Goal: Information Seeking & Learning: Learn about a topic

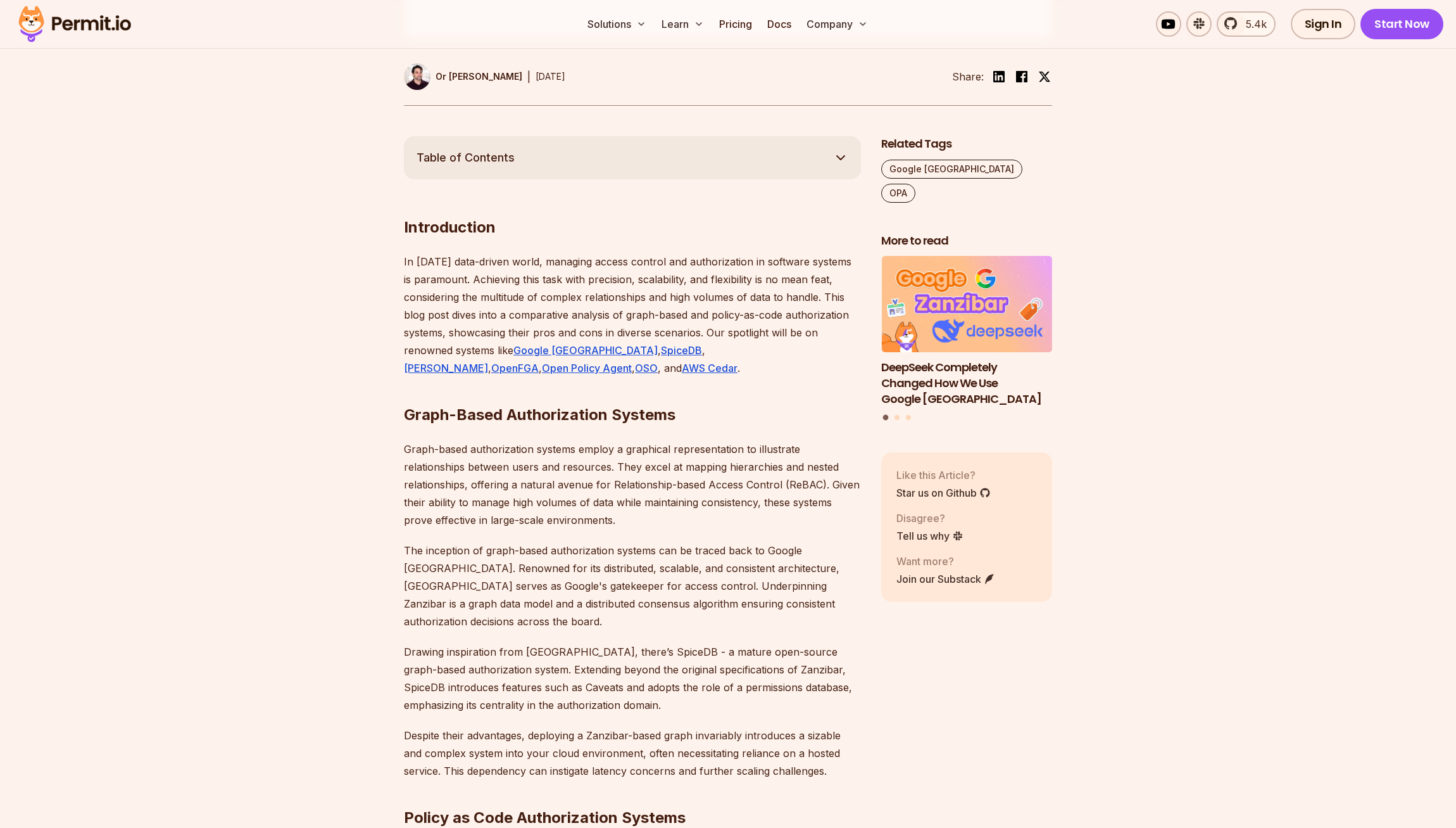
scroll to position [604, 0]
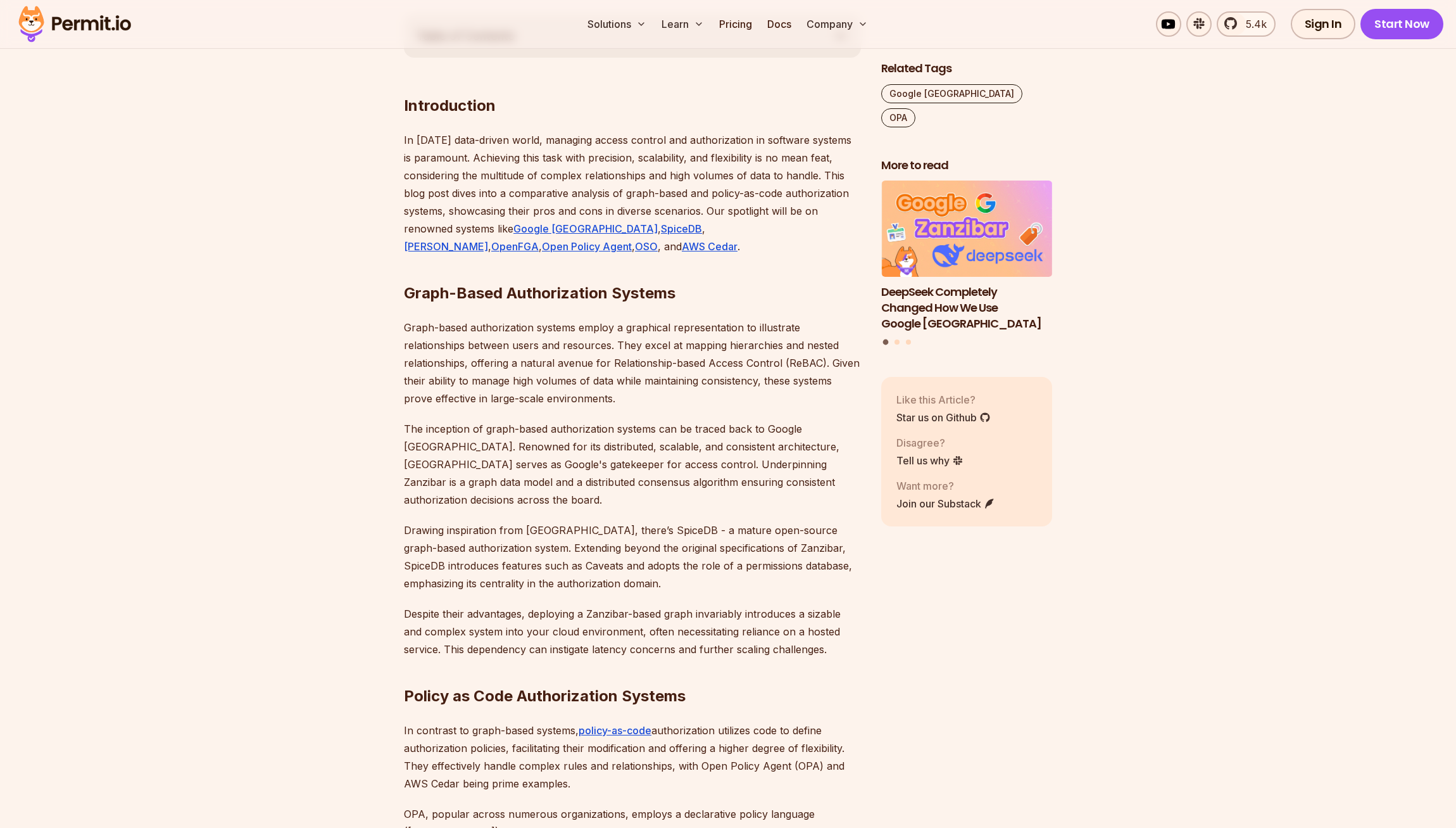
scroll to position [759, 0]
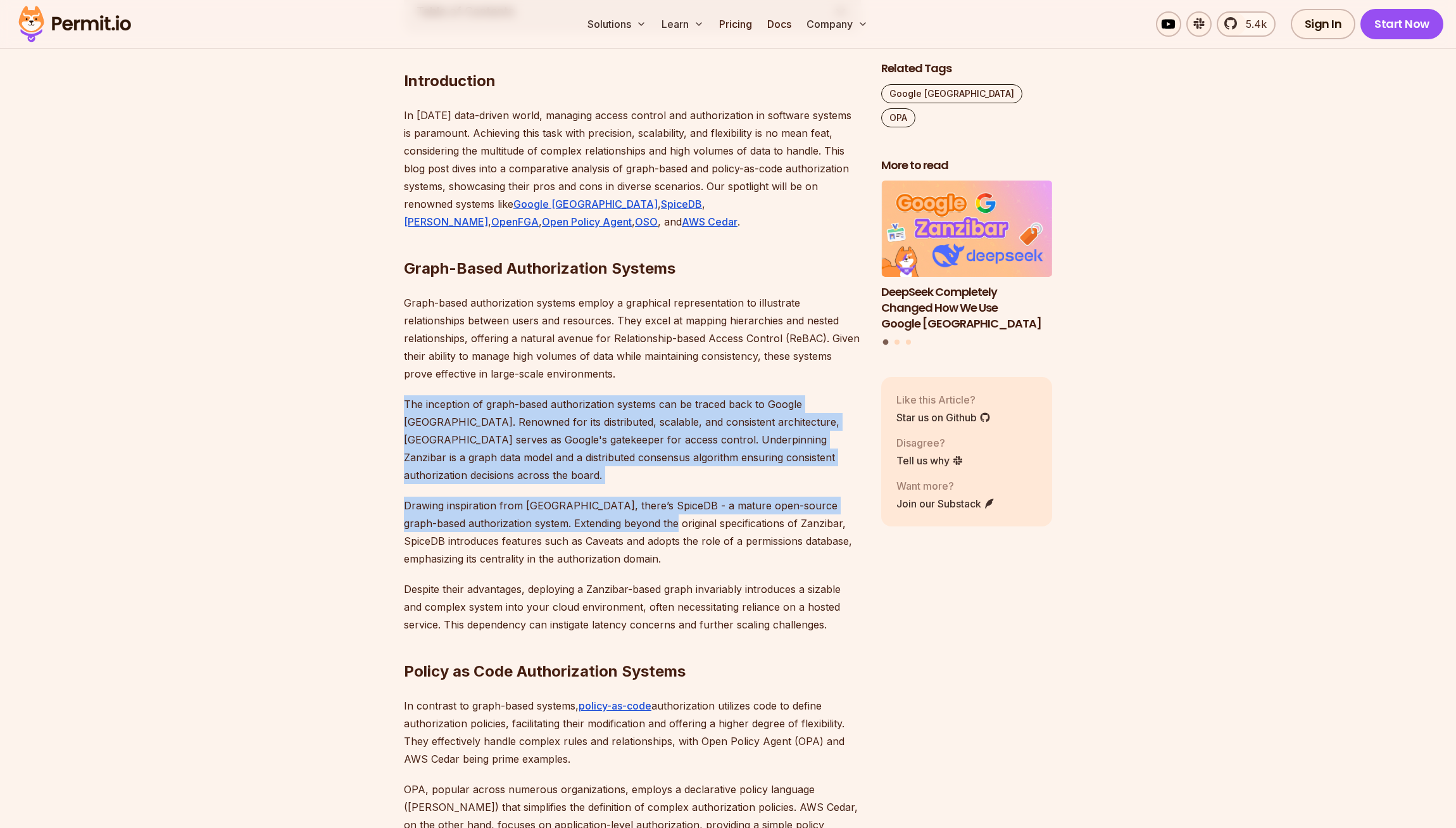
drag, startPoint x: 573, startPoint y: 386, endPoint x: 656, endPoint y: 507, distance: 146.7
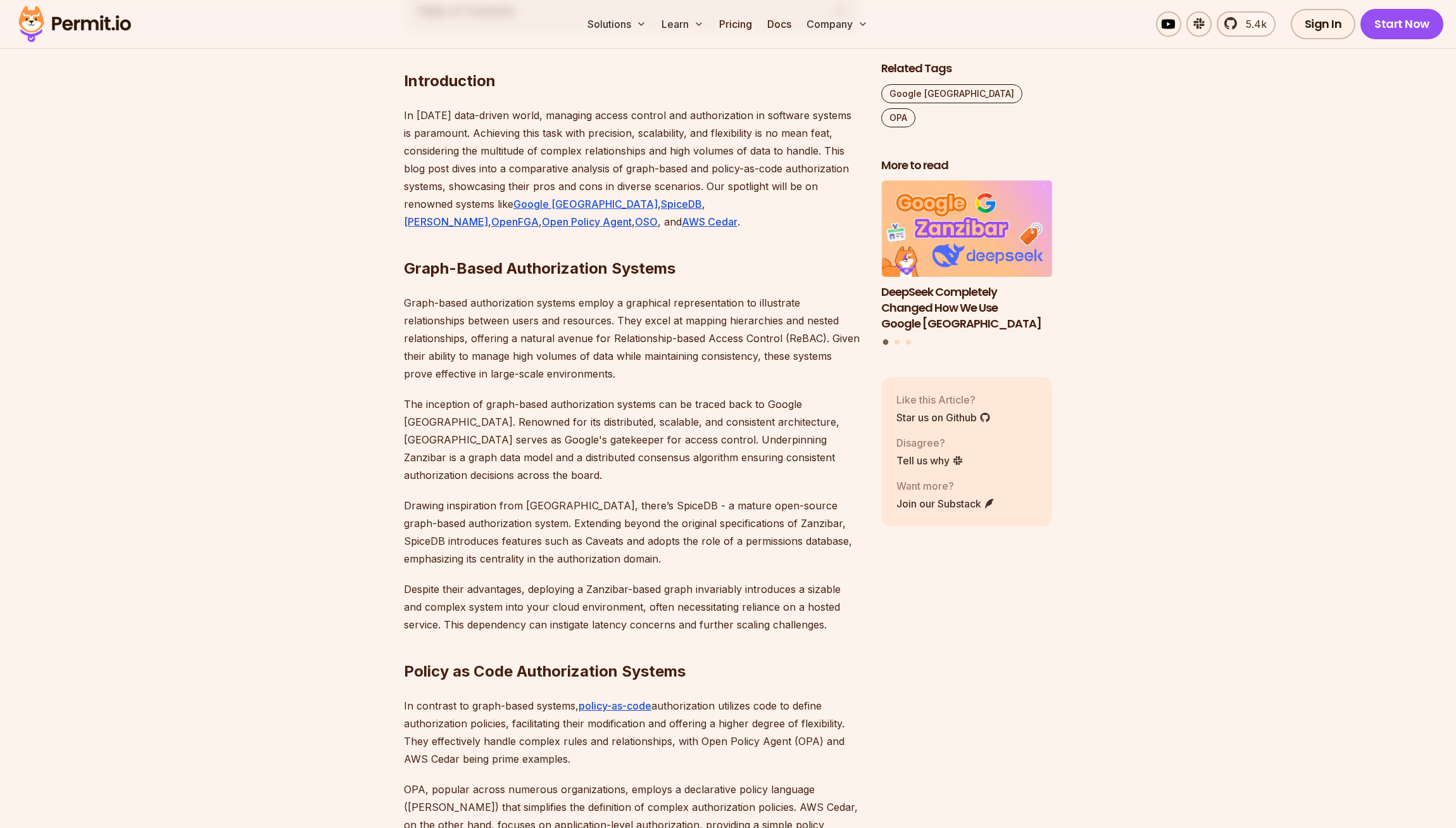
click at [656, 507] on p "Drawing inspiration from [GEOGRAPHIC_DATA], there’s SpiceDB - a mature open-sou…" at bounding box center [632, 532] width 457 height 71
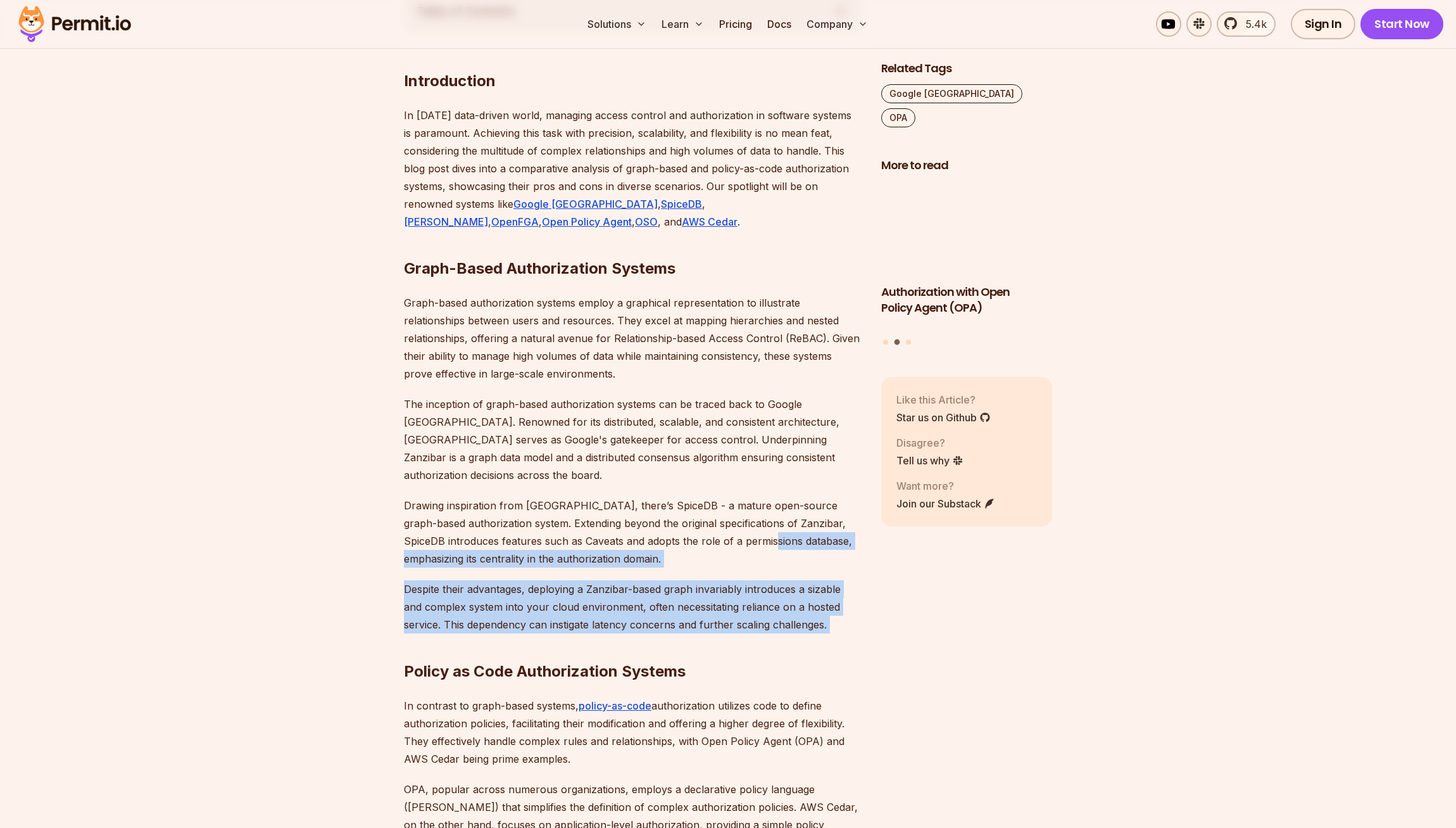
drag, startPoint x: 747, startPoint y: 639, endPoint x: 781, endPoint y: 379, distance: 262.2
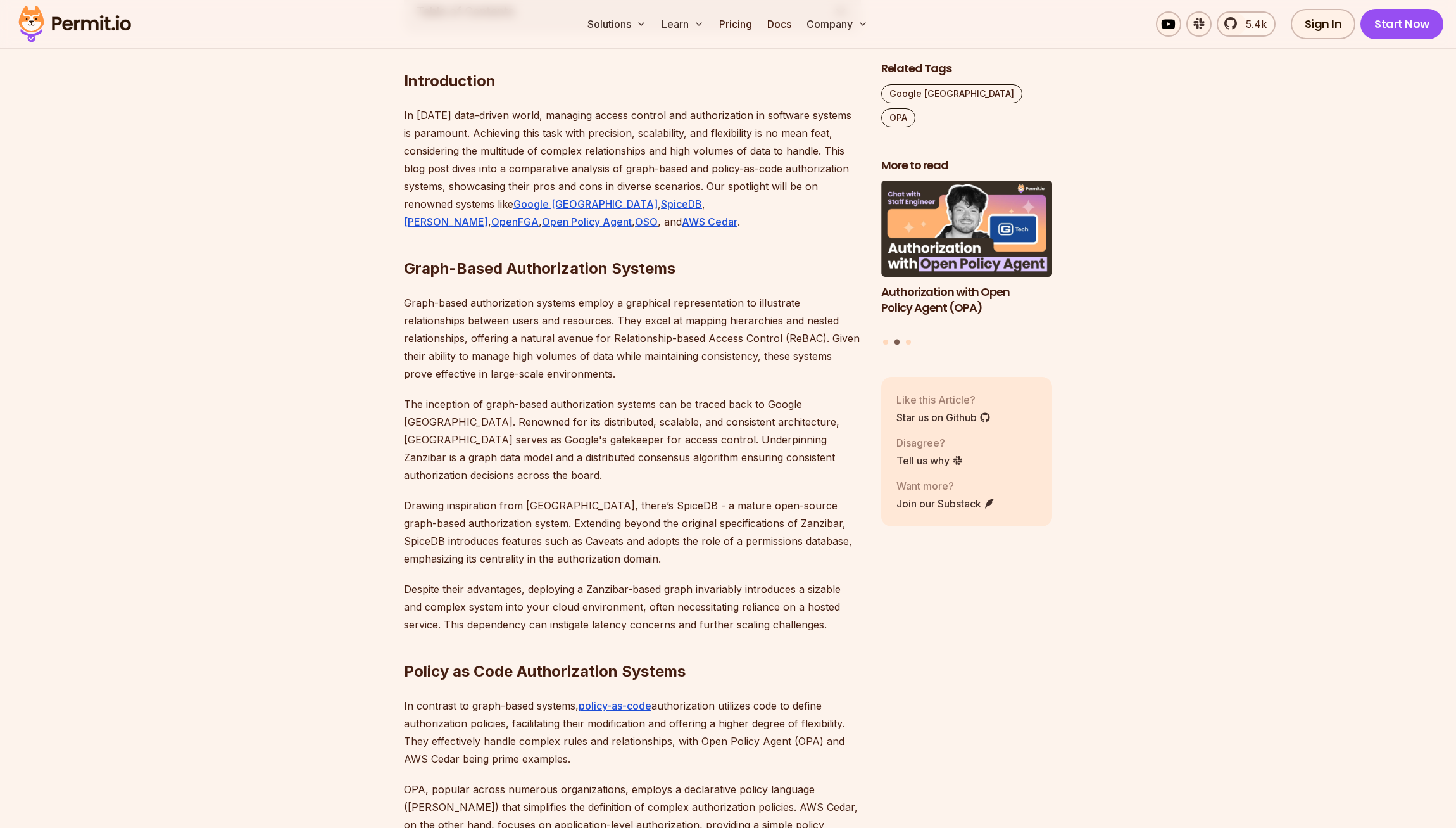
click at [781, 379] on p "Graph-based authorization systems employ a graphical representation to illustra…" at bounding box center [632, 338] width 457 height 89
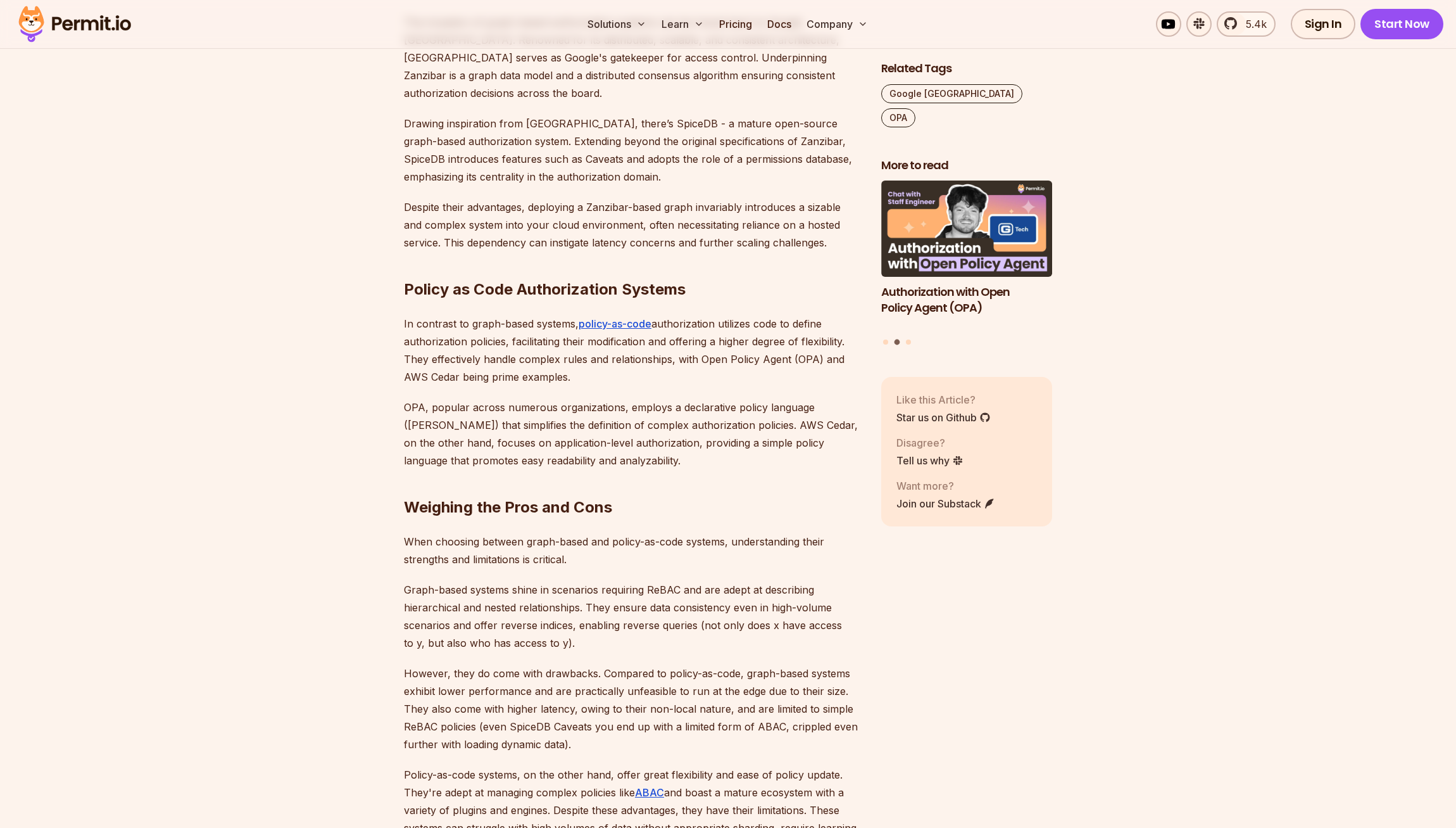
scroll to position [1221, 0]
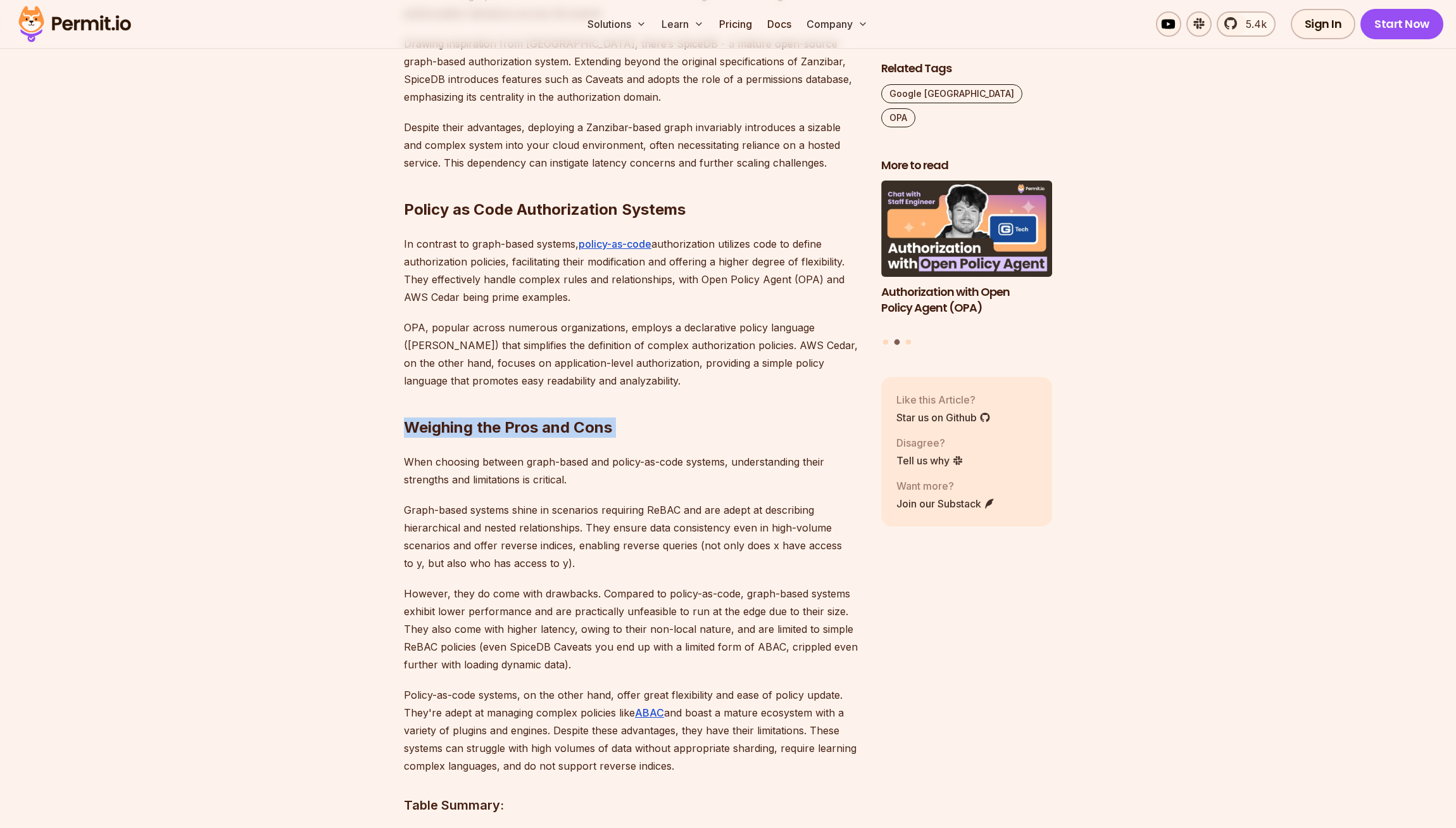
drag, startPoint x: 752, startPoint y: 428, endPoint x: 763, endPoint y: 335, distance: 93.6
click at [764, 335] on p "OPA, popular across numerous organizations, employs a declarative policy langua…" at bounding box center [632, 354] width 457 height 71
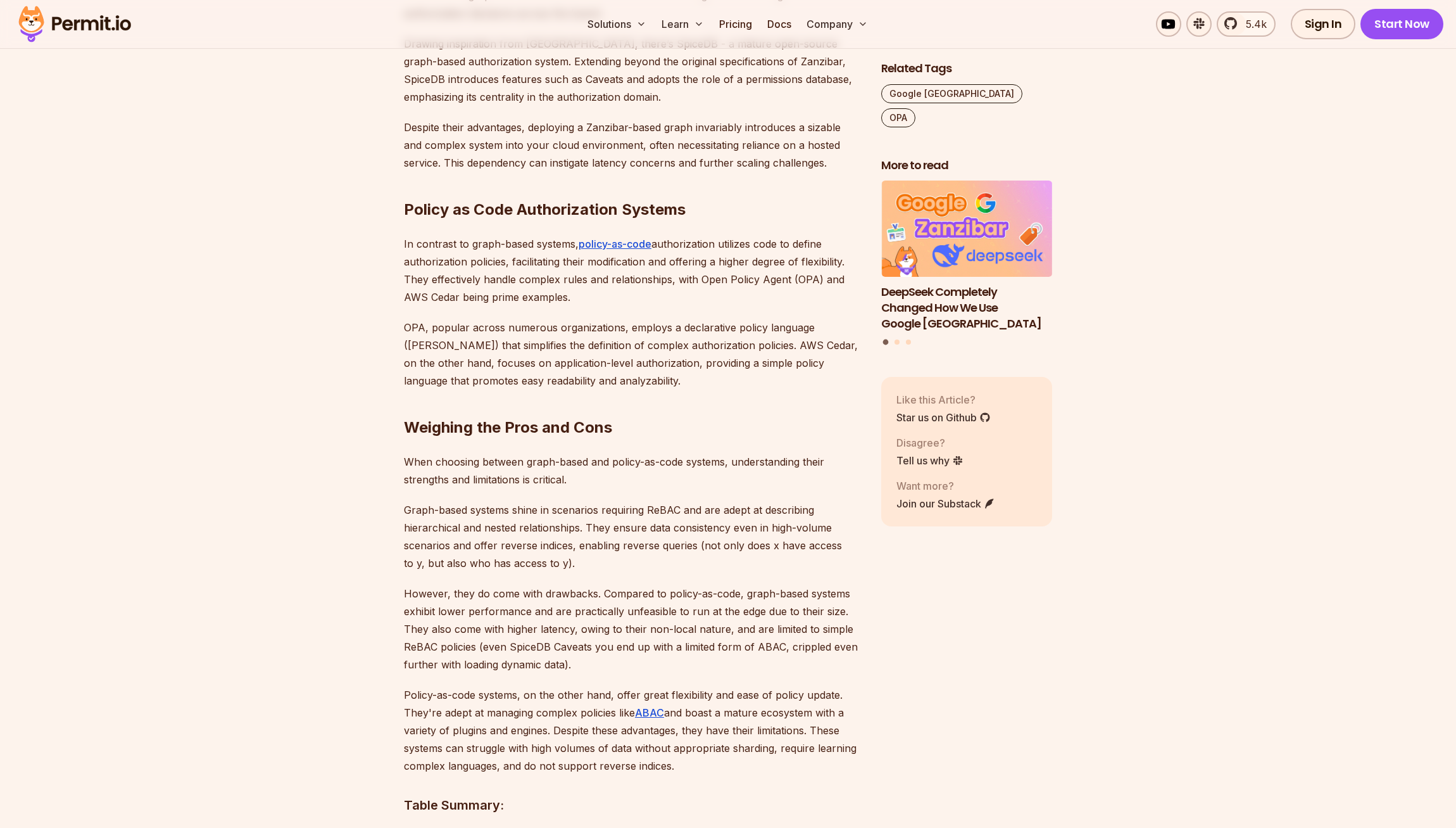
click at [692, 394] on h2 "Weighing the Pros and Cons" at bounding box center [632, 402] width 457 height 71
click at [674, 462] on p "When choosing between graph-based and policy-as-code systems, understanding the…" at bounding box center [632, 470] width 457 height 35
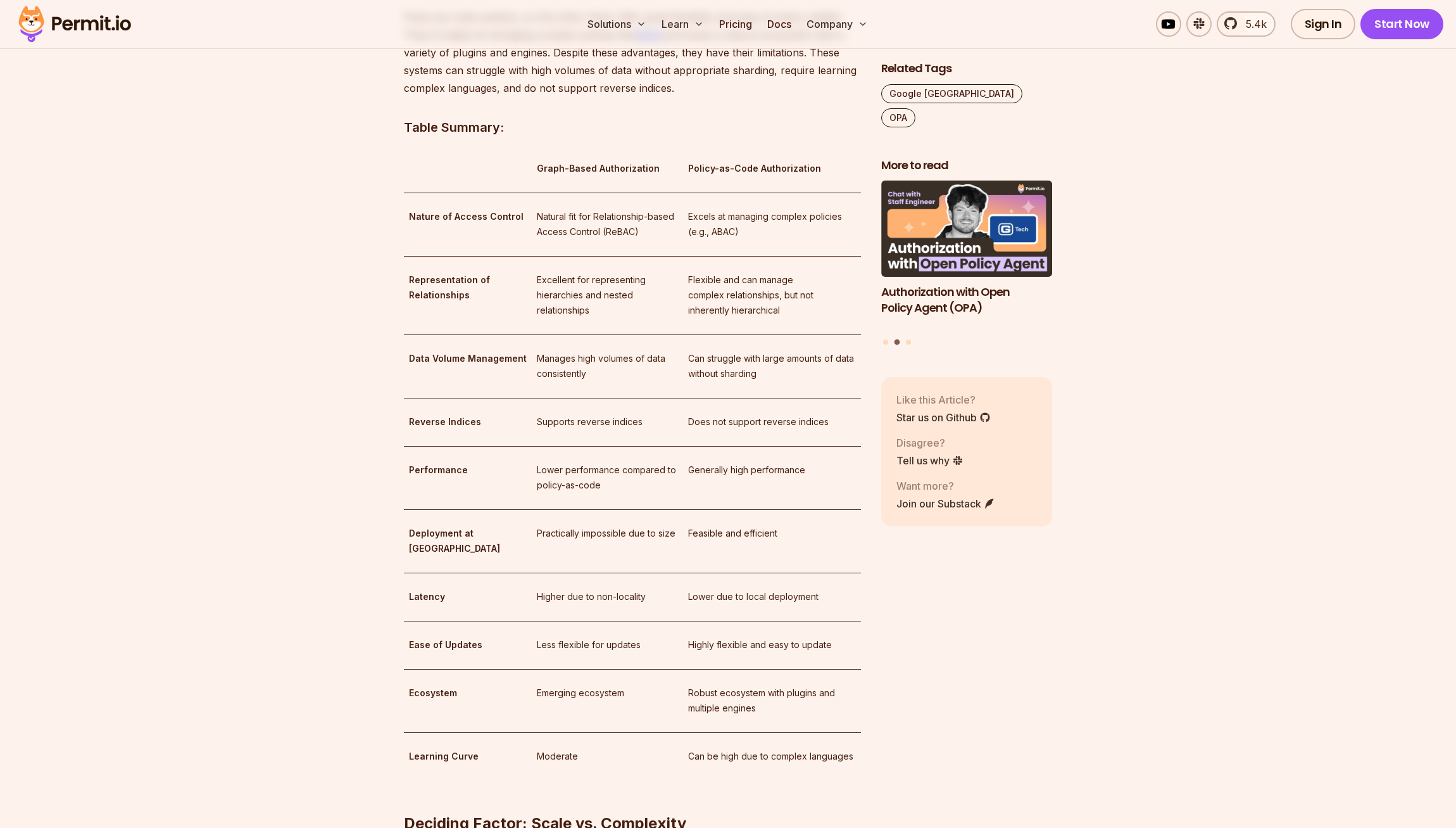
scroll to position [1933, 0]
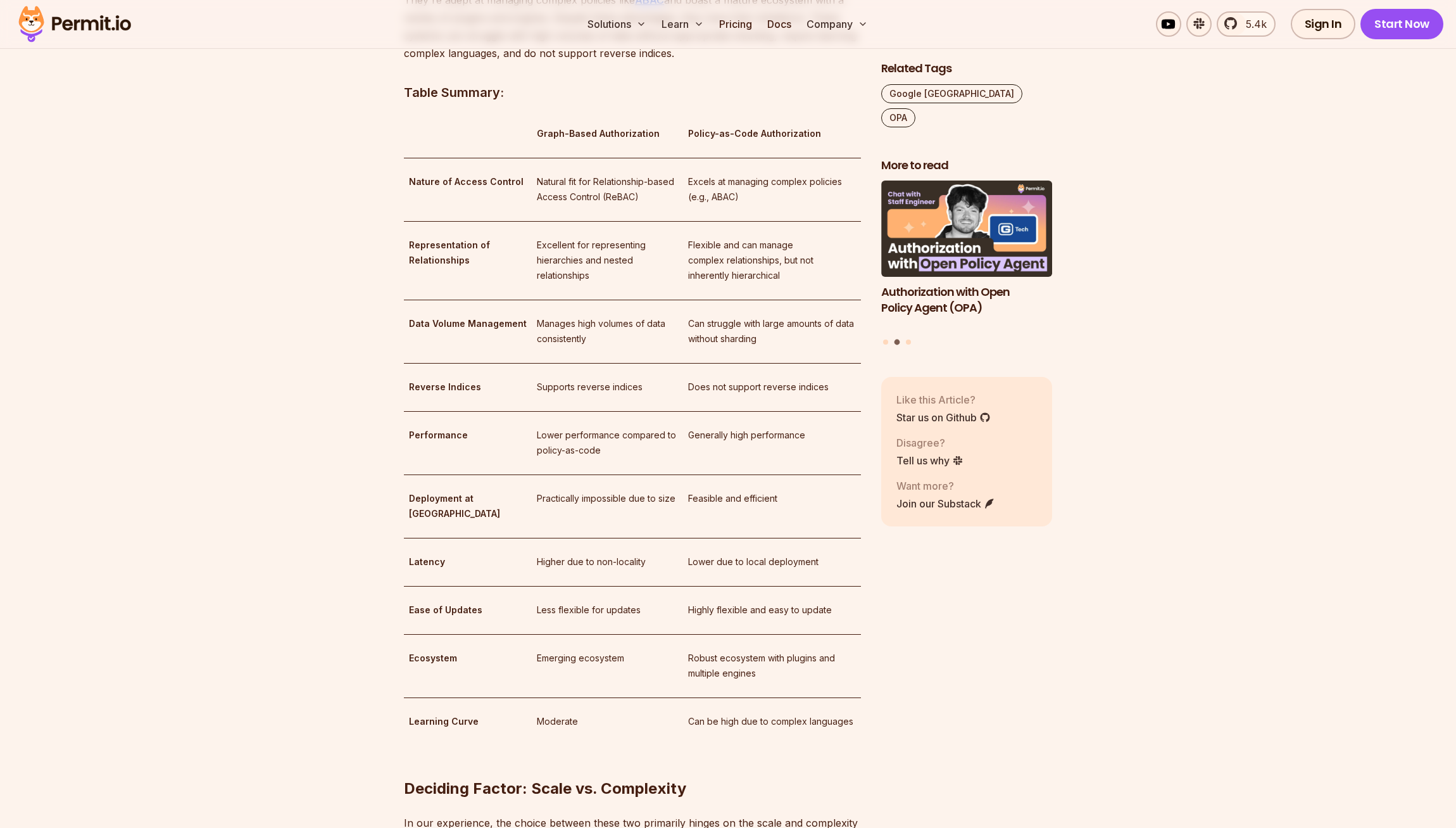
click at [579, 714] on p "Moderate" at bounding box center [606, 721] width 141 height 15
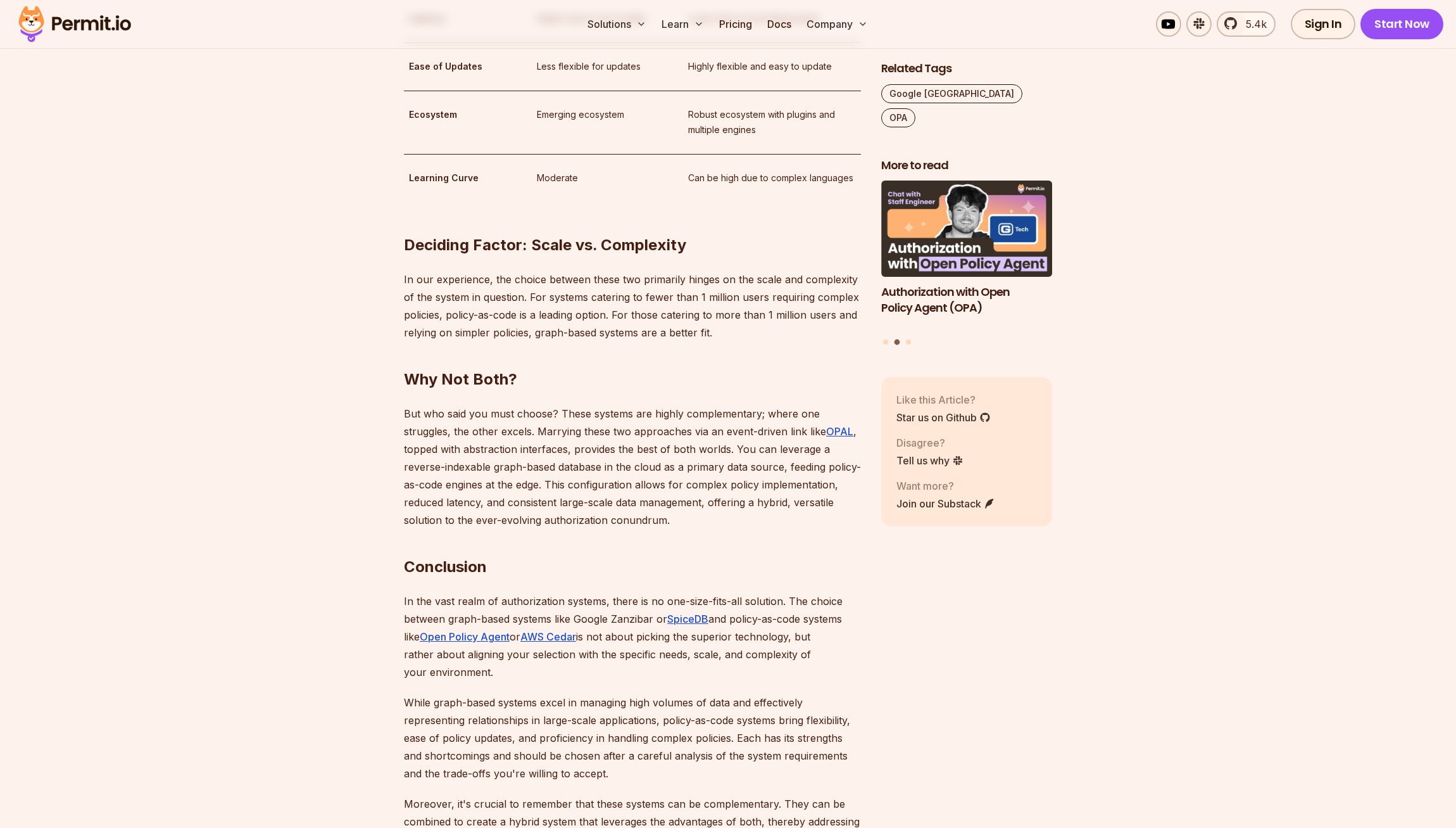
scroll to position [2538, 0]
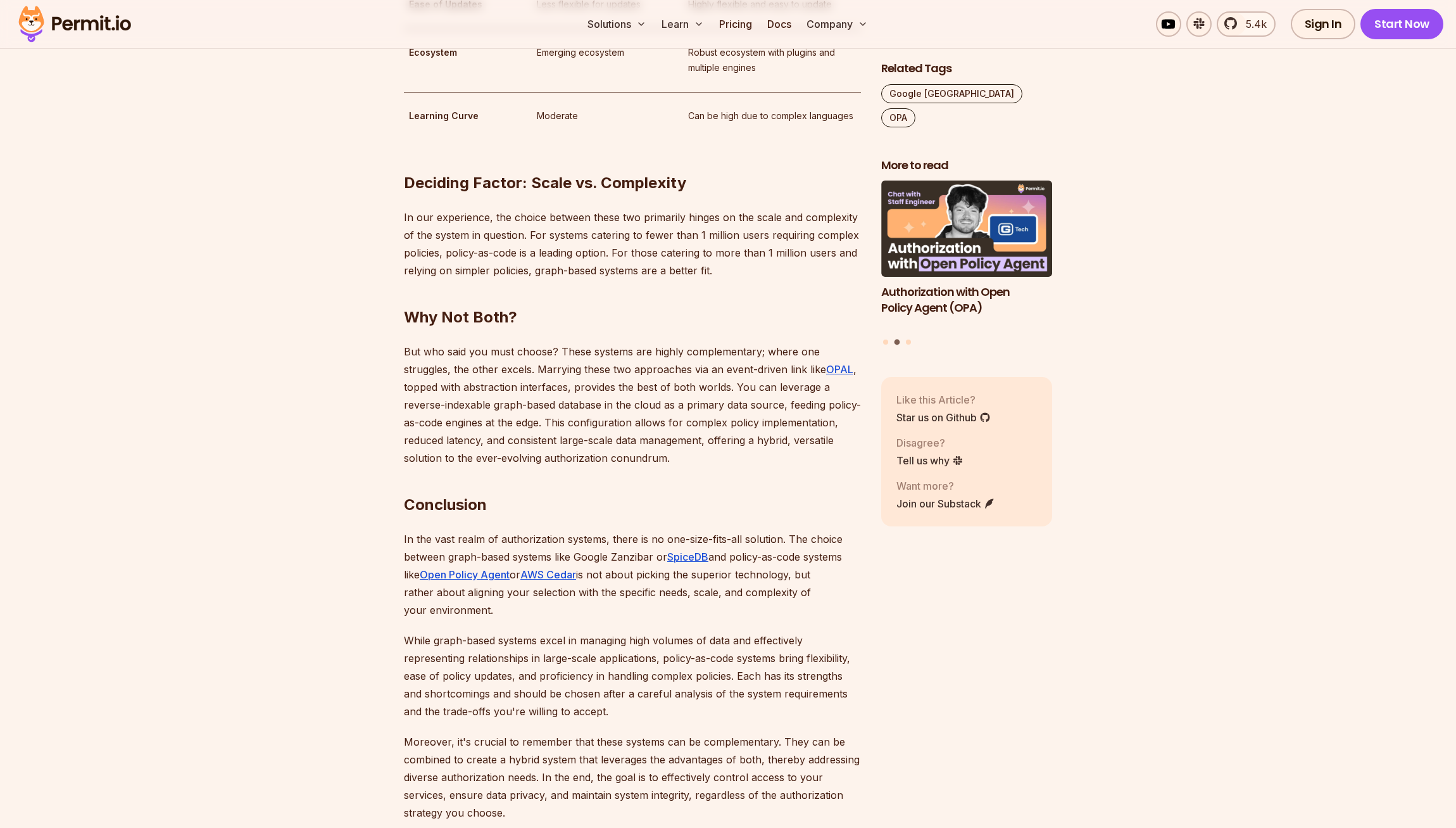
click at [658, 562] on p "In the vast realm of authorization systems, there is no one-size-fits-all solut…" at bounding box center [632, 574] width 457 height 89
drag, startPoint x: 650, startPoint y: 579, endPoint x: 653, endPoint y: 559, distance: 20.2
click at [653, 560] on p "In the vast realm of authorization systems, there is no one-size-fits-all solut…" at bounding box center [632, 574] width 457 height 89
click at [654, 557] on p "In the vast realm of authorization systems, there is no one-size-fits-all solut…" at bounding box center [632, 574] width 457 height 89
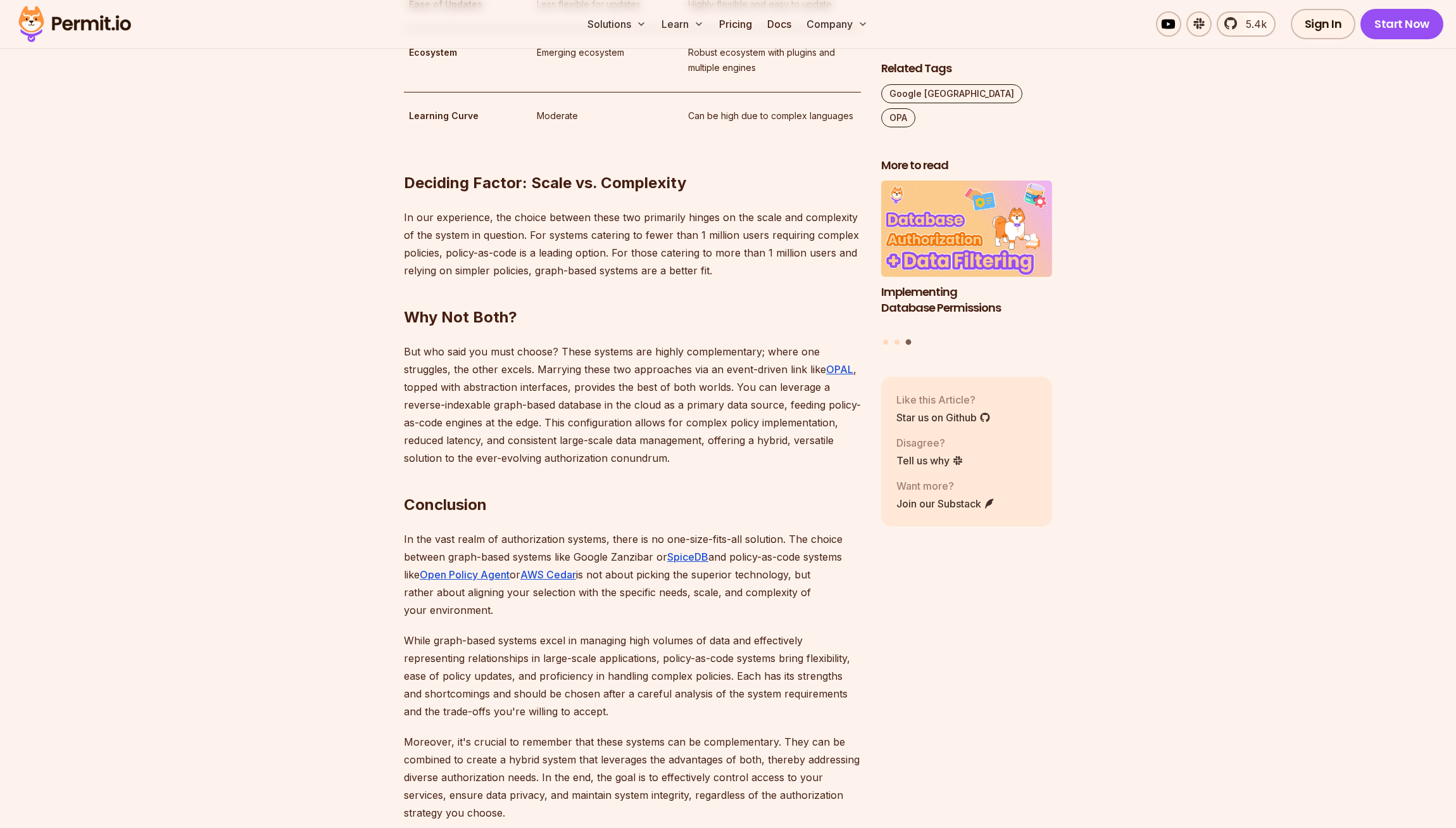
drag, startPoint x: 647, startPoint y: 571, endPoint x: 651, endPoint y: 559, distance: 12.6
click at [649, 563] on p "In the vast realm of authorization systems, there is no one-size-fits-all solut…" at bounding box center [632, 574] width 457 height 89
click at [651, 559] on p "In the vast realm of authorization systems, there is no one-size-fits-all solut…" at bounding box center [632, 574] width 457 height 89
drag, startPoint x: 660, startPoint y: 579, endPoint x: 661, endPoint y: 560, distance: 19.0
click at [661, 560] on p "In the vast realm of authorization systems, there is no one-size-fits-all solut…" at bounding box center [632, 574] width 457 height 89
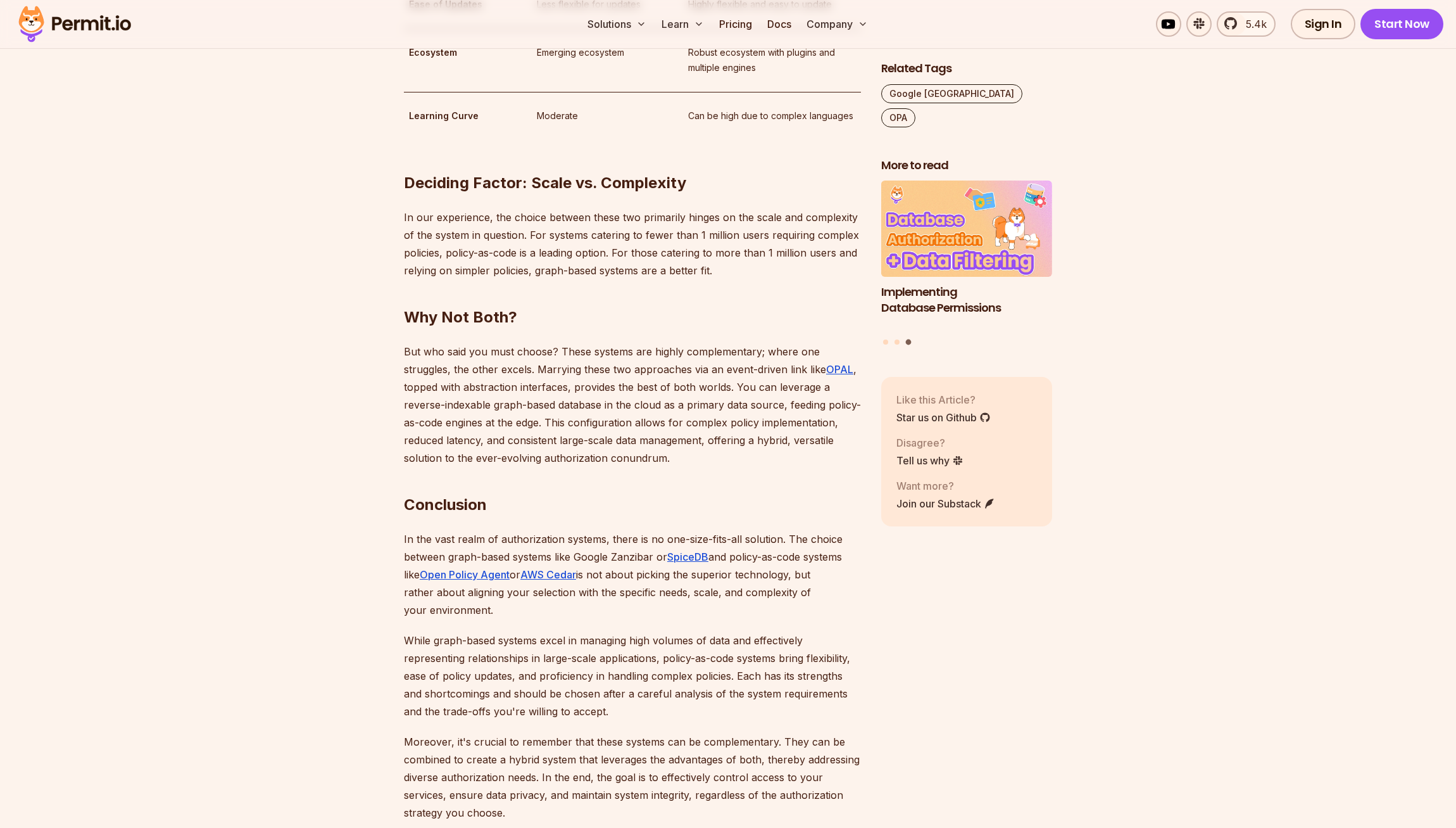
click at [661, 560] on p "In the vast realm of authorization systems, there is no one-size-fits-all solut…" at bounding box center [632, 574] width 457 height 89
drag, startPoint x: 663, startPoint y: 576, endPoint x: 663, endPoint y: 557, distance: 19.0
click at [663, 558] on p "In the vast realm of authorization systems, there is no one-size-fits-all solut…" at bounding box center [632, 574] width 457 height 89
click at [663, 557] on p "In the vast realm of authorization systems, there is no one-size-fits-all solut…" at bounding box center [632, 574] width 457 height 89
